Goal: Browse casually

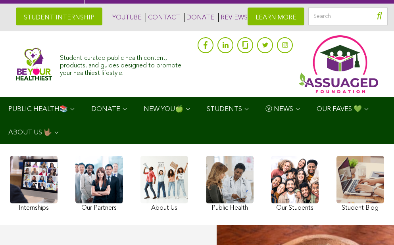
scroll to position [10, 0]
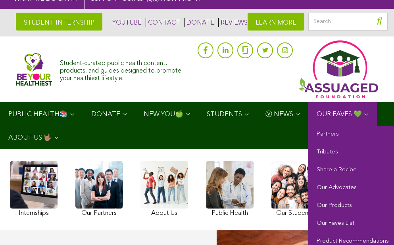
click at [341, 113] on span "OUR FAVES 💚" at bounding box center [338, 114] width 45 height 7
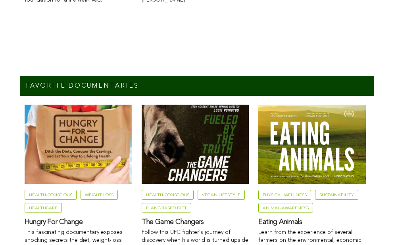
scroll to position [1315, 0]
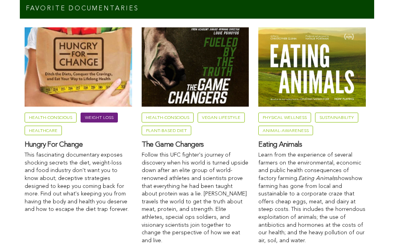
click at [99, 113] on link "Weight Loss" at bounding box center [99, 118] width 37 height 10
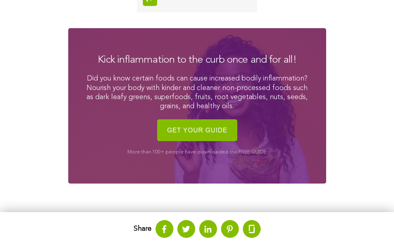
scroll to position [793, 0]
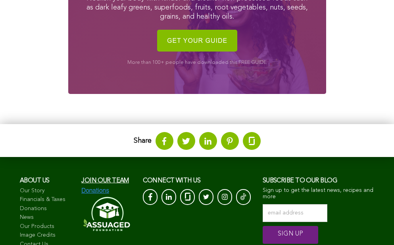
click at [104, 178] on span "Join our team" at bounding box center [105, 181] width 48 height 6
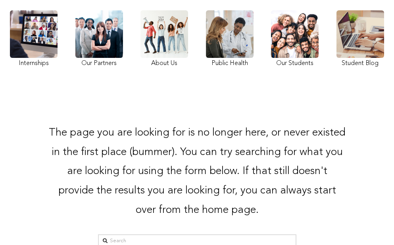
scroll to position [65, 0]
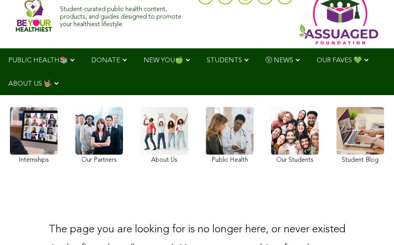
click at [360, 136] on link at bounding box center [360, 136] width 48 height 59
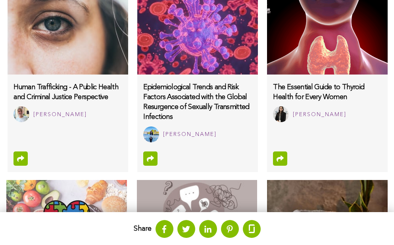
scroll to position [611, 0]
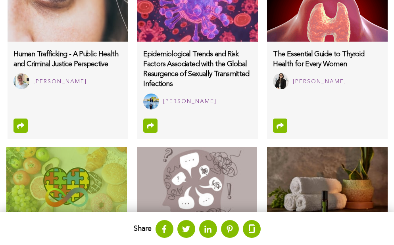
click at [66, 186] on img at bounding box center [66, 186] width 121 height 79
